Goal: Task Accomplishment & Management: Complete application form

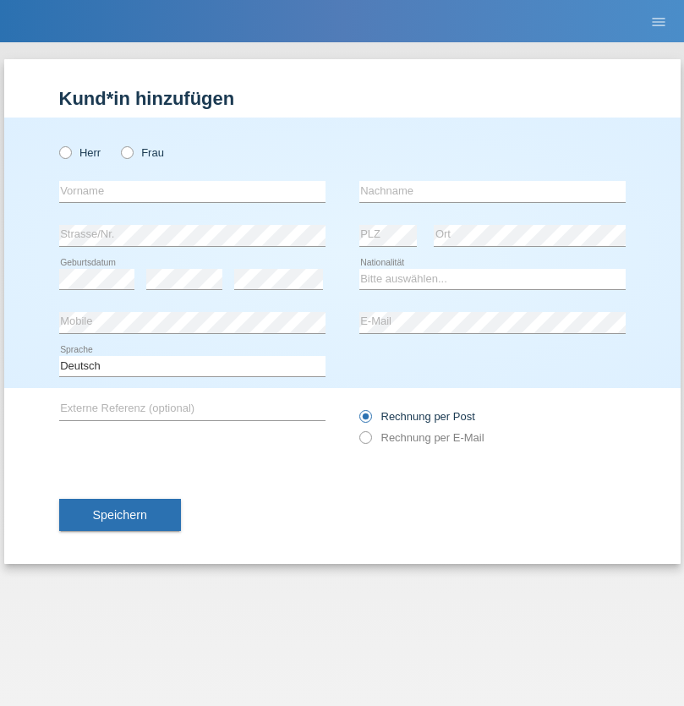
radio input "true"
click at [192, 191] on input "text" at bounding box center [192, 191] width 266 height 21
type input "Farkash"
click at [492, 191] on input "text" at bounding box center [492, 191] width 266 height 21
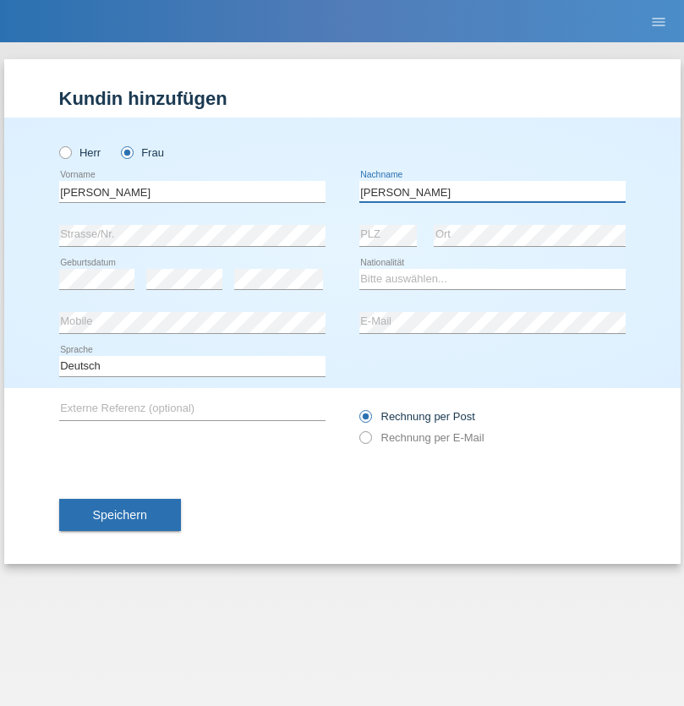
type input "Yolana"
select select "UA"
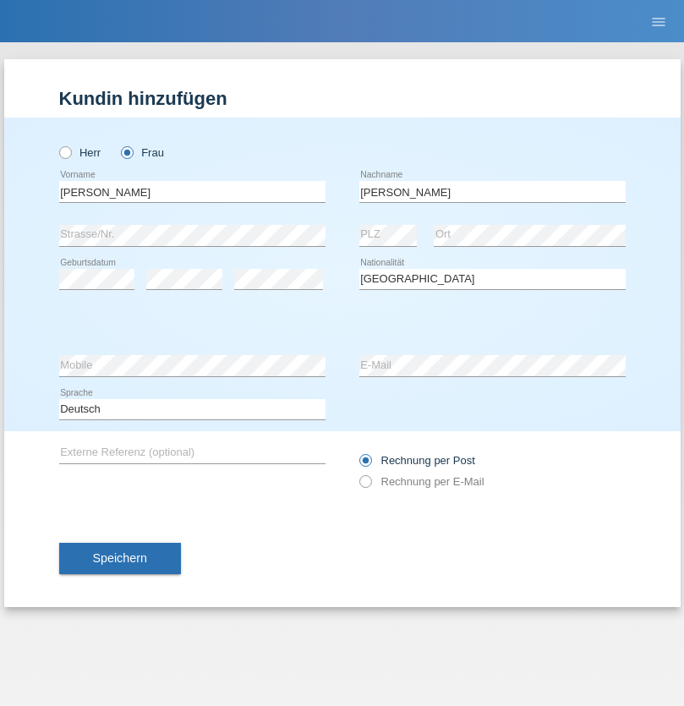
select select "C"
select select "09"
select select "12"
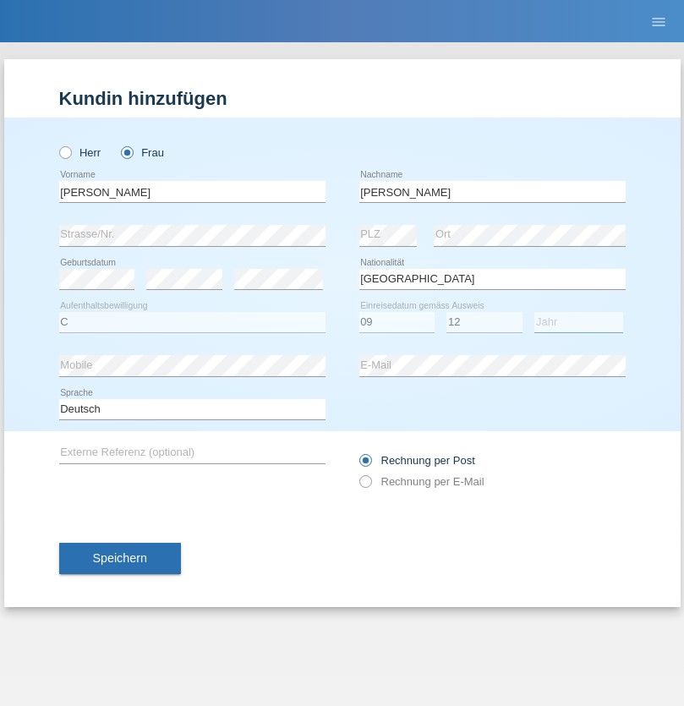
select select "2021"
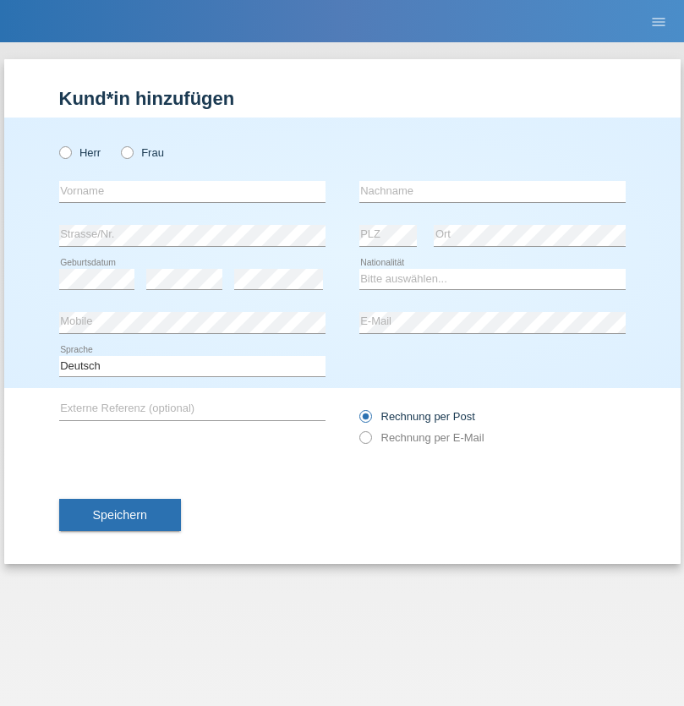
radio input "true"
click at [192, 191] on input "text" at bounding box center [192, 191] width 266 height 21
type input "K"
click at [492, 191] on input "text" at bounding box center [492, 191] width 266 height 21
type input "Keel"
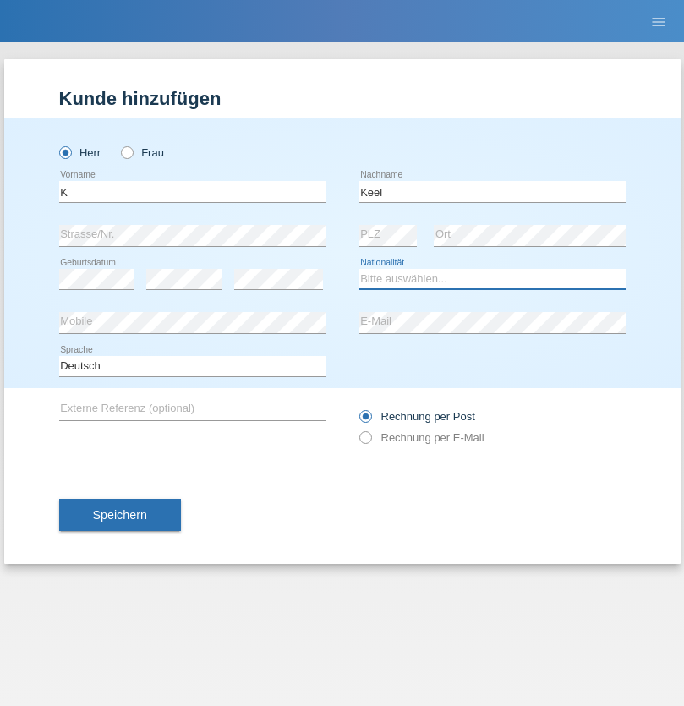
select select "CH"
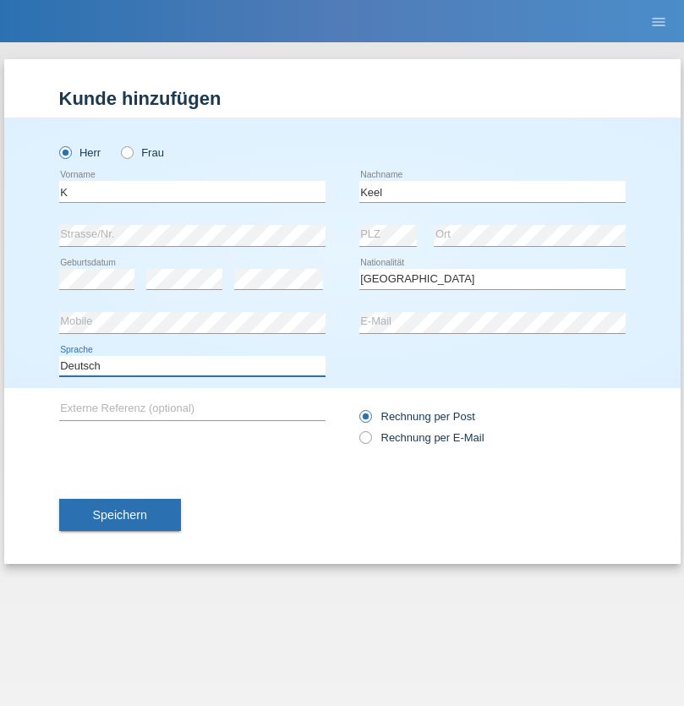
select select "en"
